Goal: Find specific page/section: Find specific page/section

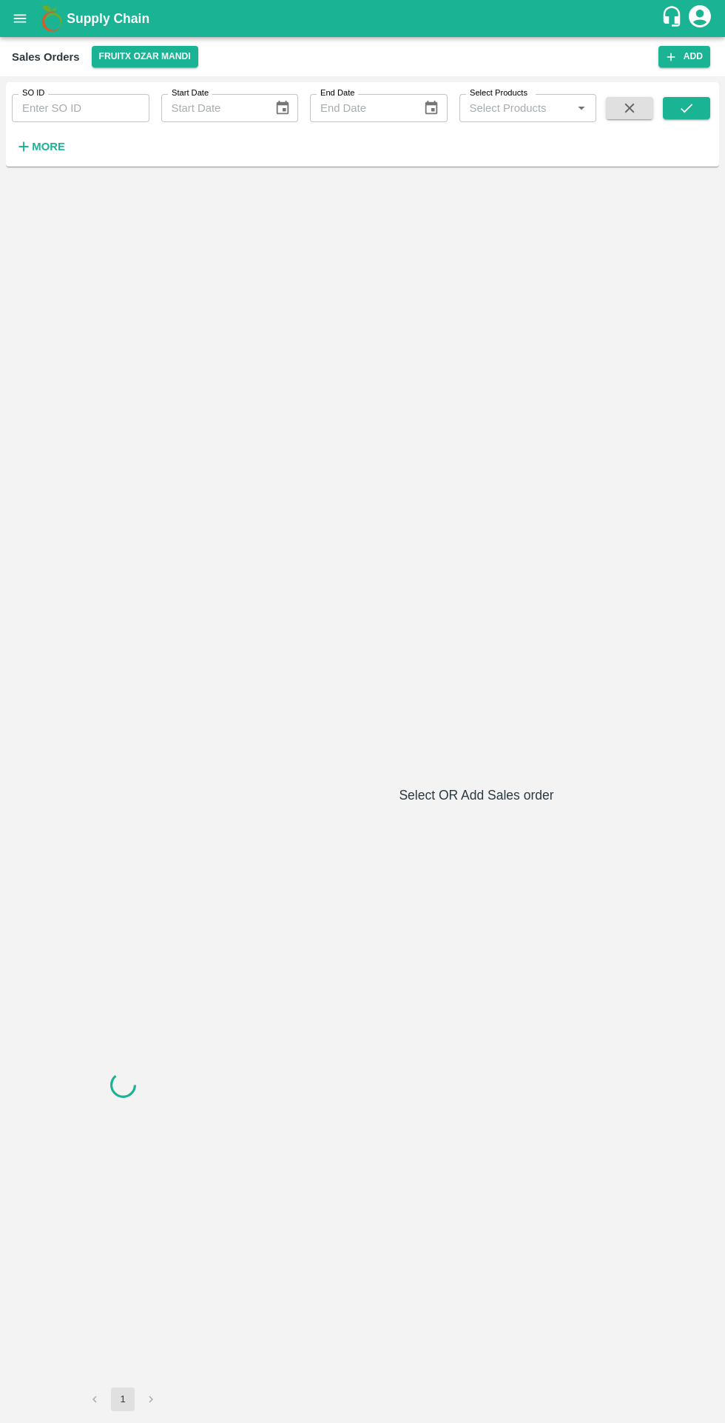
click at [146, 61] on button "FruitX Ozar Mandi" at bounding box center [145, 56] width 107 height 21
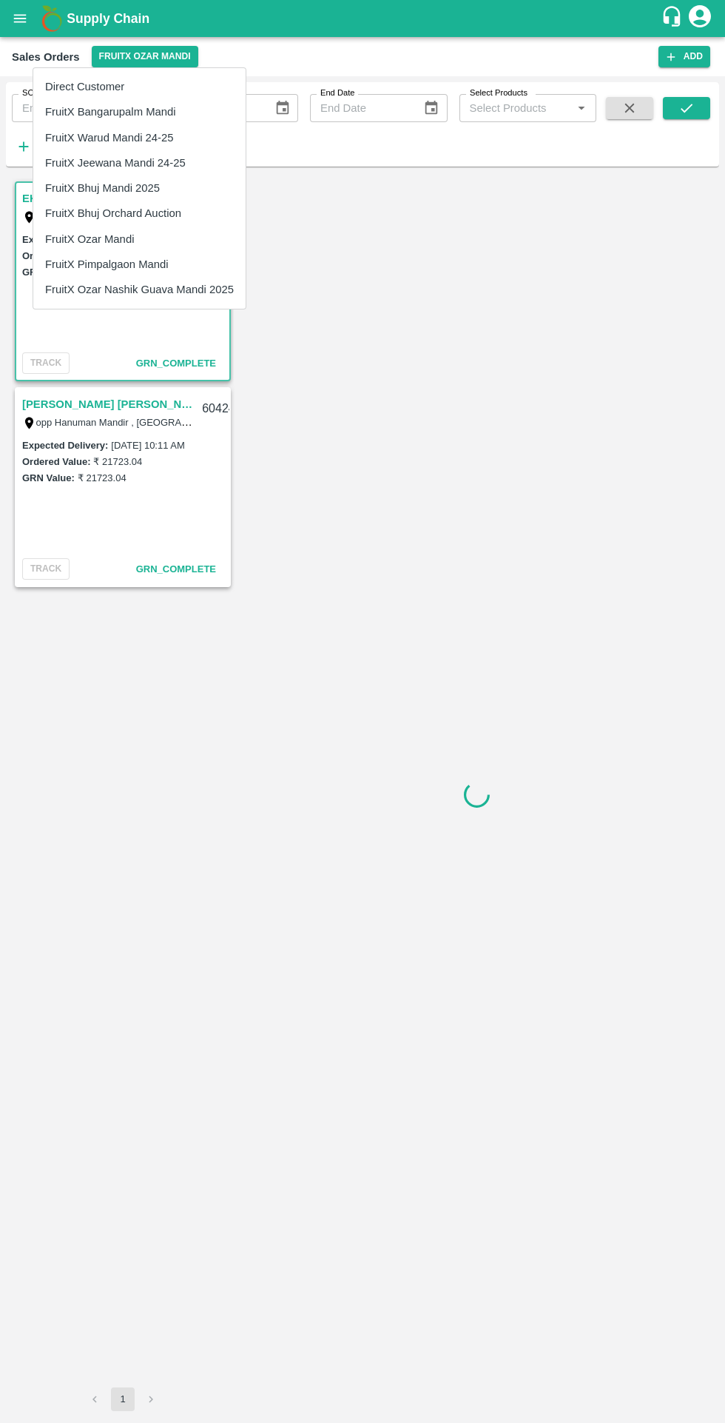
click at [415, 1050] on div at bounding box center [362, 711] width 725 height 1423
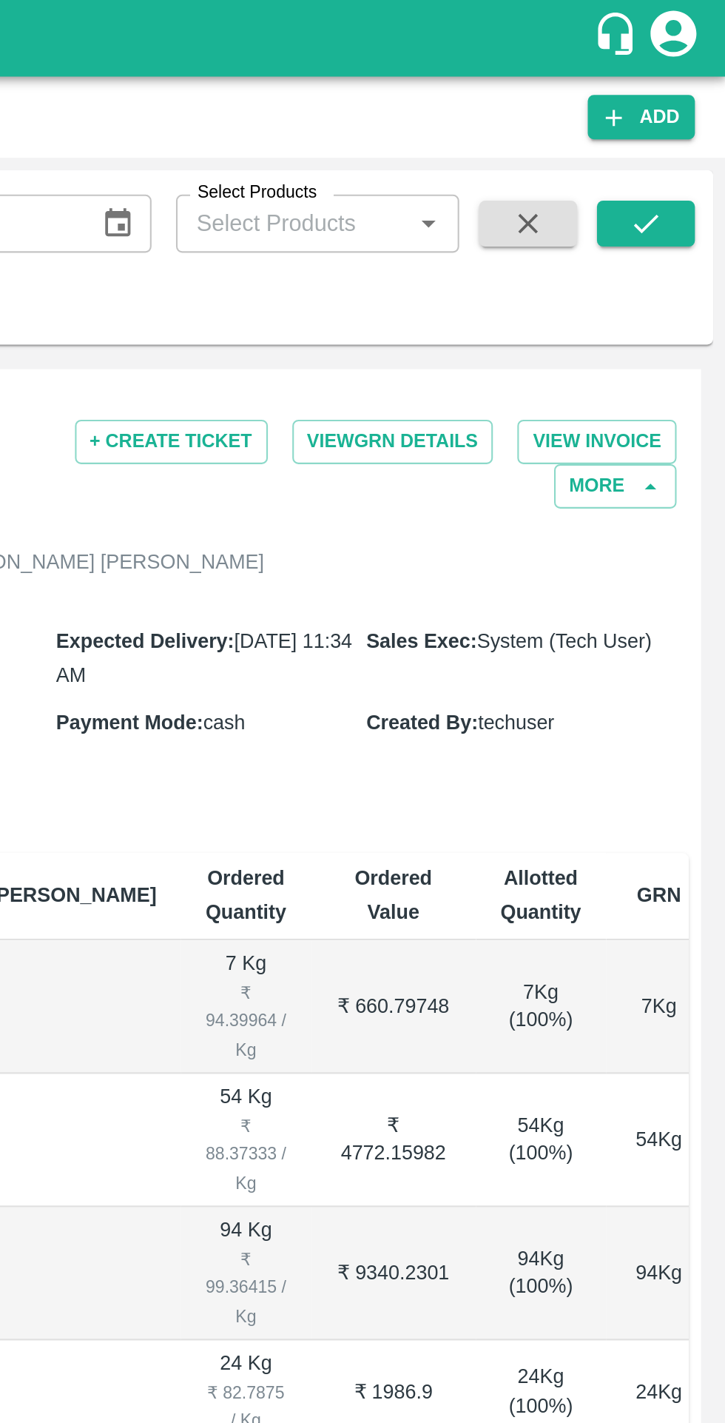
click at [702, 23] on icon "account of current user" at bounding box center [700, 16] width 27 height 27
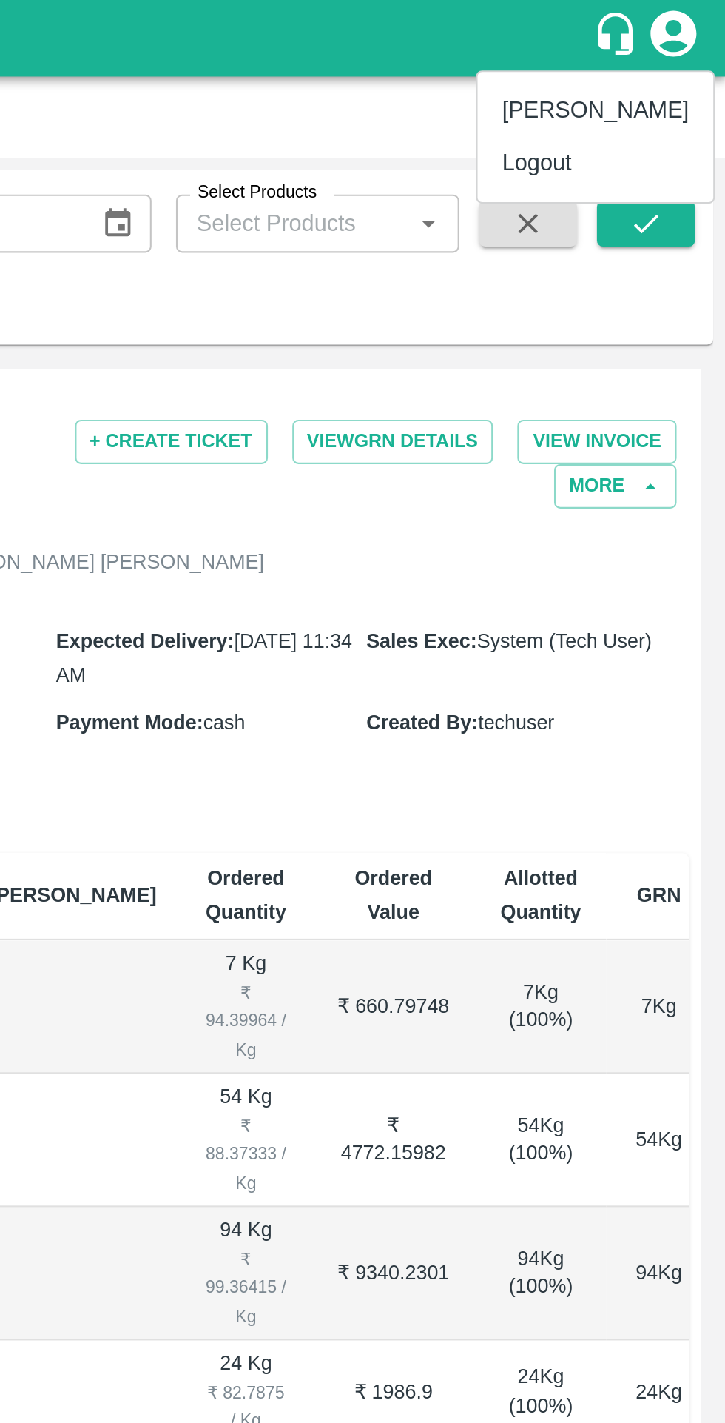
click at [633, 84] on li "Logout" at bounding box center [663, 78] width 114 height 25
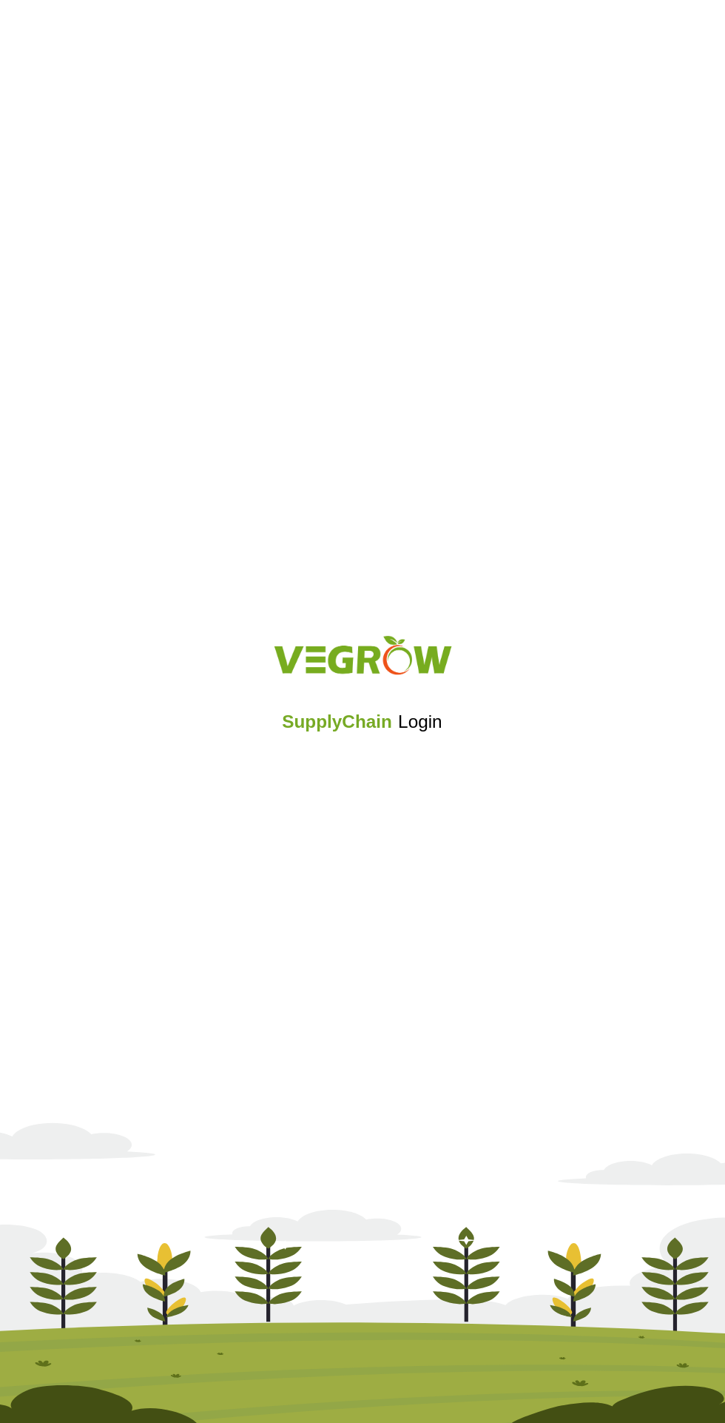
click at [366, 766] on iframe at bounding box center [363, 770] width 158 height 33
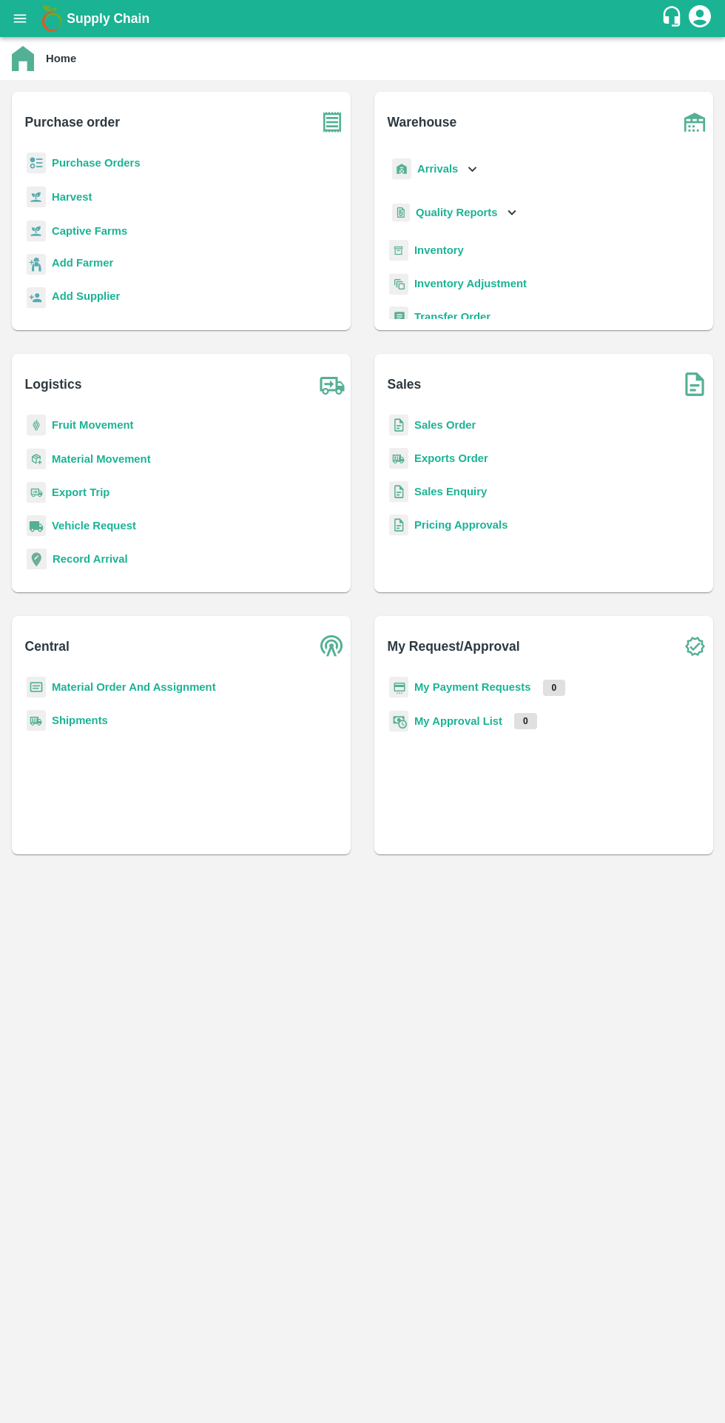
click at [448, 687] on b "My Payment Requests" at bounding box center [473, 687] width 117 height 12
